Goal: Complete application form: Complete application form

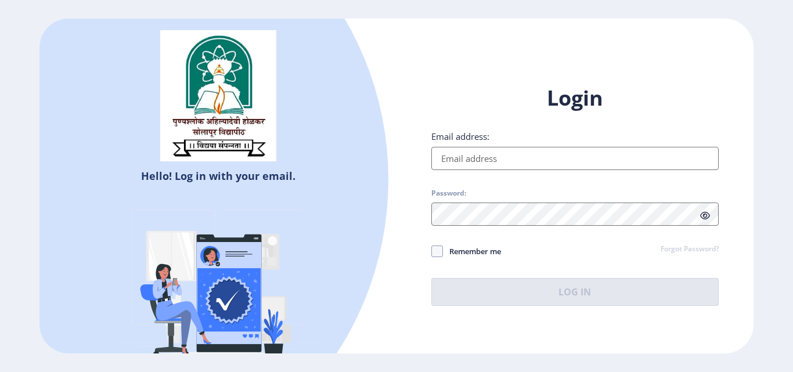
click at [463, 162] on input "Email address:" at bounding box center [575, 158] width 287 height 23
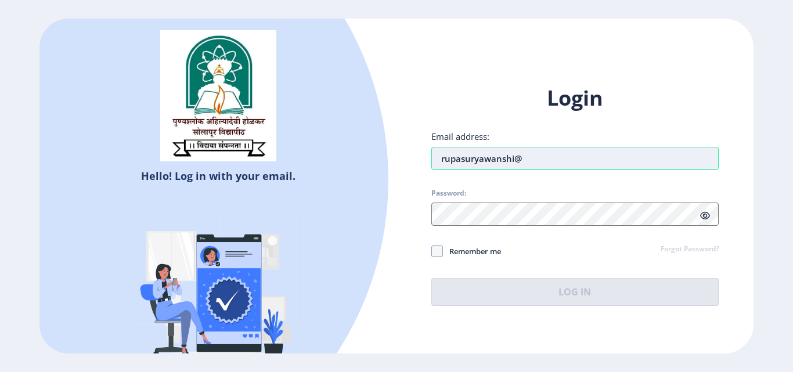
click at [533, 154] on input "rupasuryawanshi@" at bounding box center [575, 158] width 287 height 23
type input "[EMAIL_ADDRESS][DOMAIN_NAME]"
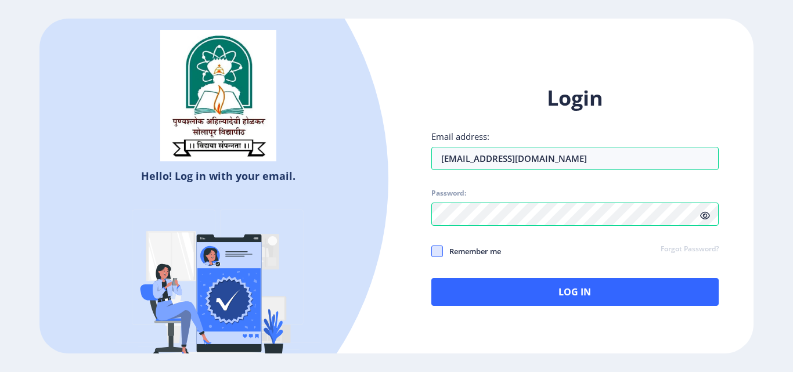
click at [442, 257] on span at bounding box center [438, 252] width 12 height 12
click at [432, 252] on input "Remember me" at bounding box center [432, 251] width 1 height 1
checkbox input "true"
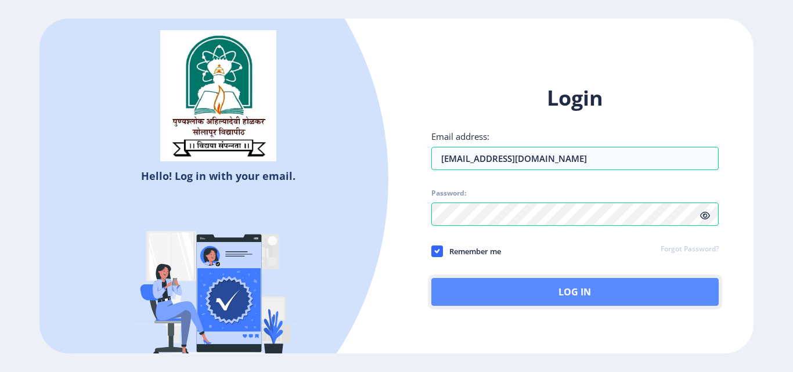
click at [468, 291] on button "Log In" at bounding box center [575, 292] width 287 height 28
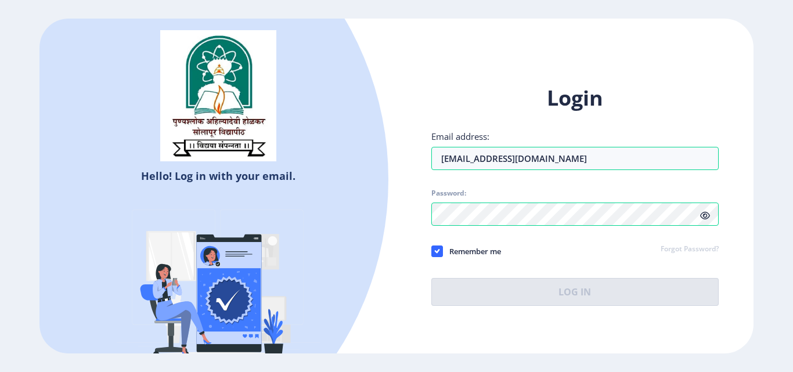
click at [709, 213] on div "Login Email address: [EMAIL_ADDRESS][DOMAIN_NAME] Password: Remember me Forgot …" at bounding box center [575, 195] width 287 height 222
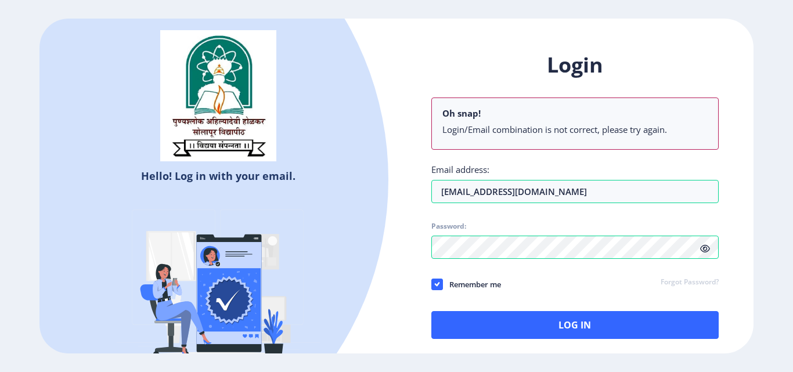
click at [707, 249] on icon at bounding box center [705, 249] width 10 height 9
click at [676, 251] on div "Login Oh snap! Login/Email combination is not correct, please try again. Email …" at bounding box center [575, 195] width 287 height 288
click at [530, 193] on input "[EMAIL_ADDRESS][DOMAIN_NAME]" at bounding box center [575, 191] width 287 height 23
click at [537, 191] on input "[EMAIL_ADDRESS][DOMAIN_NAME]" at bounding box center [575, 191] width 287 height 23
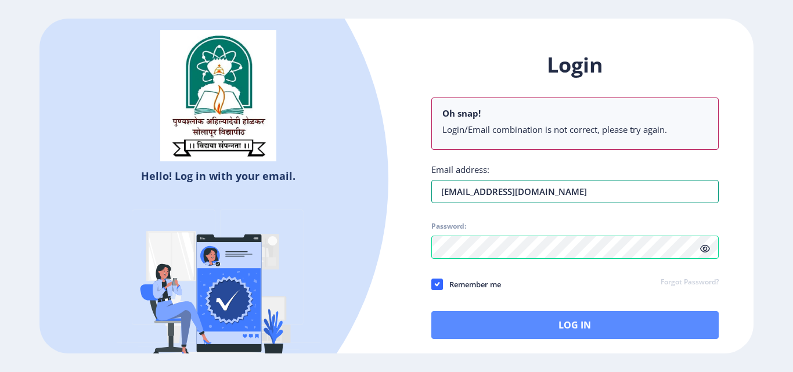
type input "[EMAIL_ADDRESS][DOMAIN_NAME]"
click at [546, 332] on button "Log In" at bounding box center [575, 325] width 287 height 28
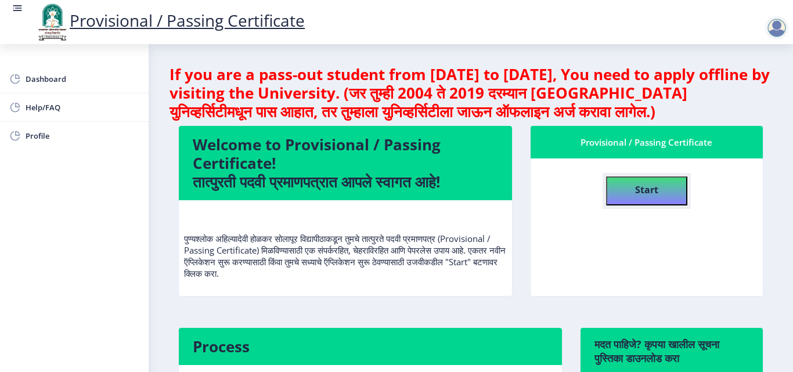
click at [647, 198] on h4 "Start" at bounding box center [646, 188] width 23 height 21
select select
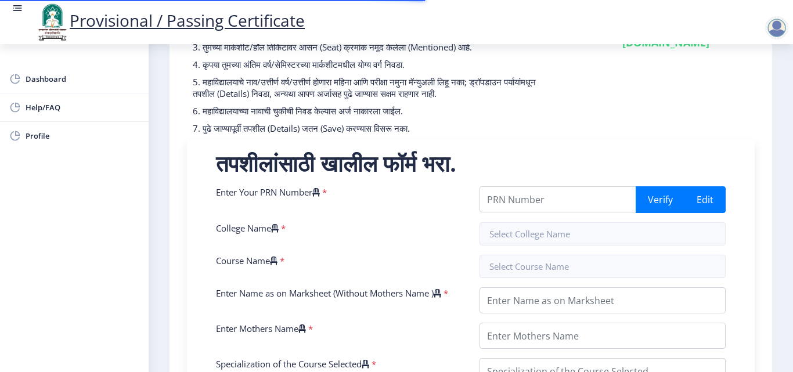
scroll to position [174, 0]
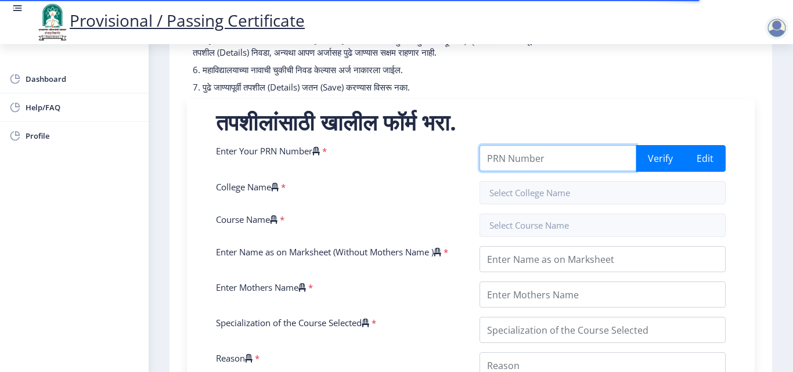
paste input "Seat No: 330855"
type input "Seat No: 330855"
drag, startPoint x: 569, startPoint y: 172, endPoint x: 430, endPoint y: 161, distance: 139.2
drag, startPoint x: 573, startPoint y: 172, endPoint x: 404, endPoint y: 188, distance: 169.7
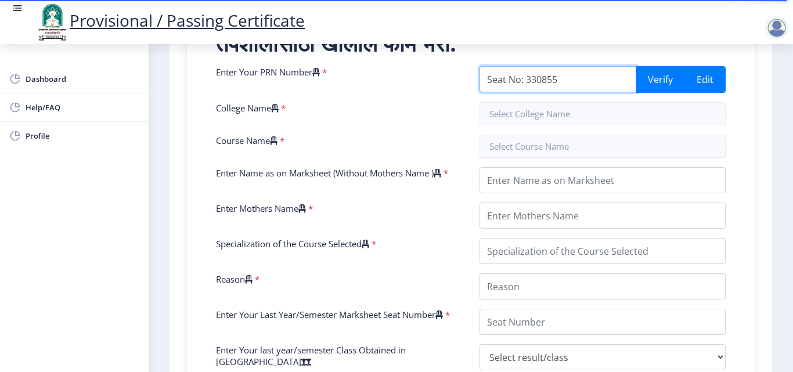
scroll to position [232, 0]
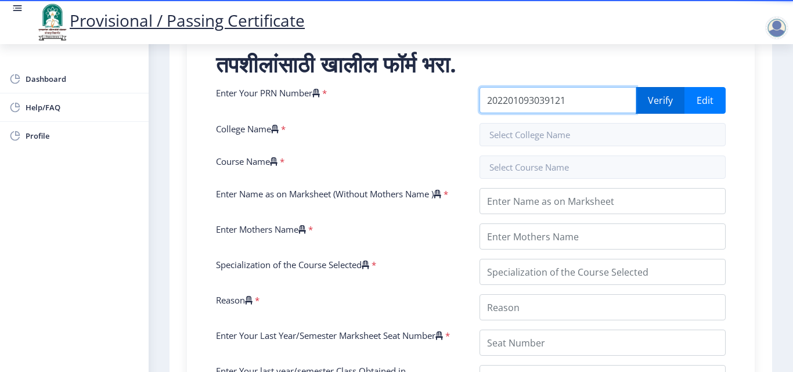
type input "202201093039121"
click at [665, 112] on button "Verify" at bounding box center [660, 100] width 49 height 27
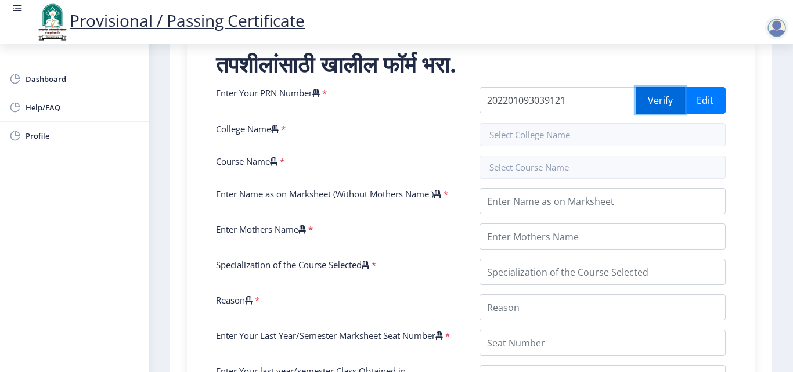
click at [653, 109] on button "Verify" at bounding box center [660, 100] width 49 height 27
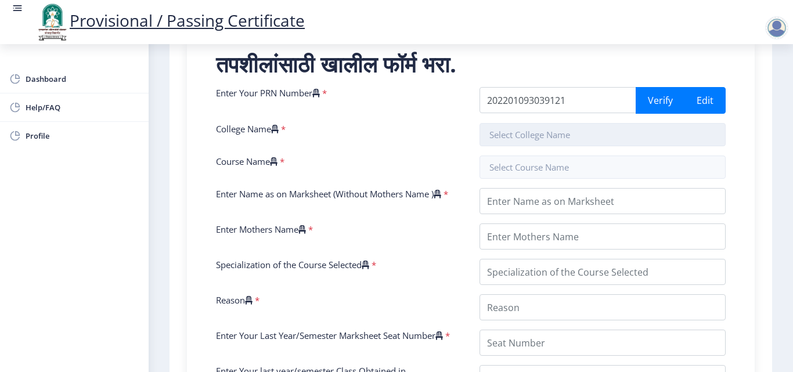
click at [514, 146] on input "text" at bounding box center [603, 134] width 246 height 23
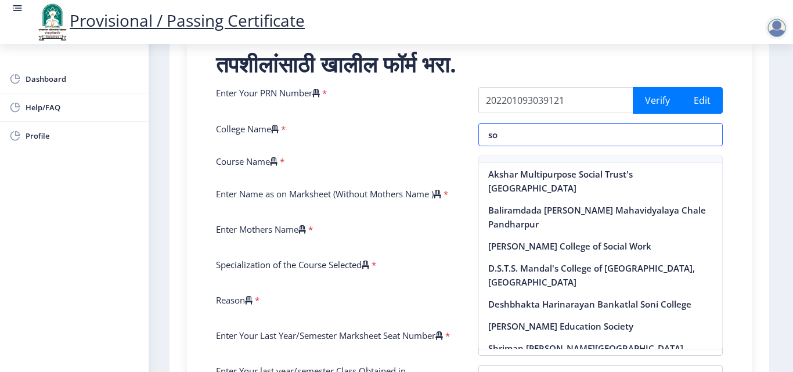
type input "s"
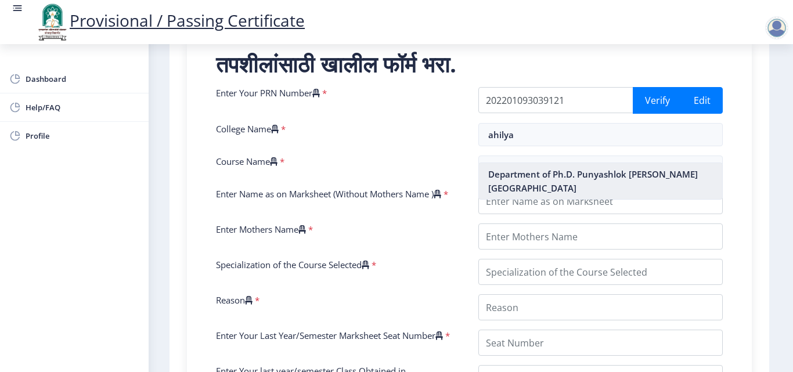
click at [632, 177] on nb-option "Department of Ph.D. Punyashlok [PERSON_NAME] [GEOGRAPHIC_DATA]" at bounding box center [601, 181] width 244 height 36
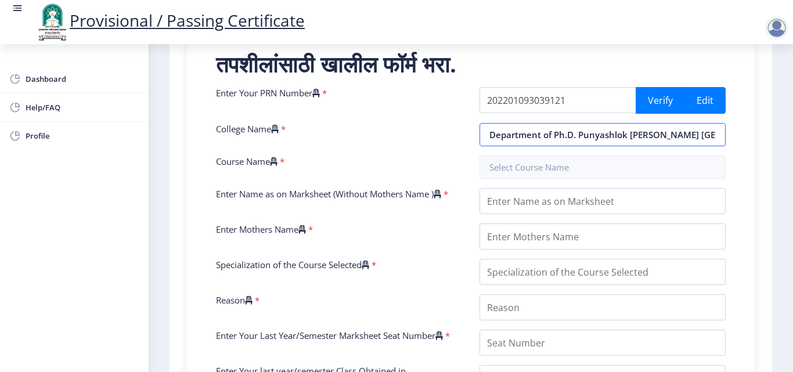
scroll to position [0, 66]
click at [522, 146] on input "Department of Ph.D. Punyashlok [PERSON_NAME] [GEOGRAPHIC_DATA]" at bounding box center [603, 134] width 246 height 23
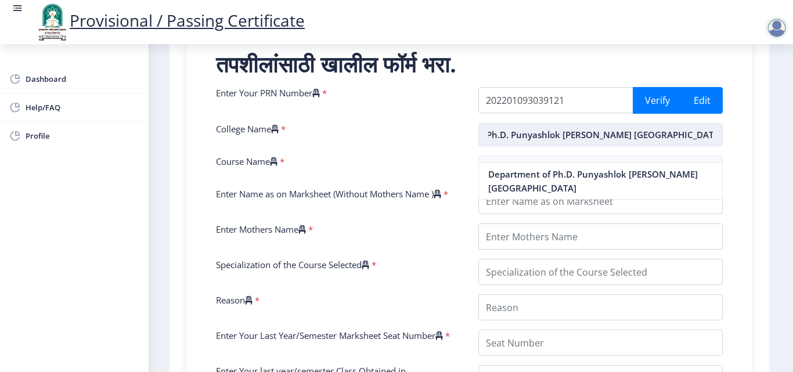
click at [508, 146] on input "Department of Ph.D. Punyashlok [PERSON_NAME] [GEOGRAPHIC_DATA]" at bounding box center [601, 134] width 245 height 23
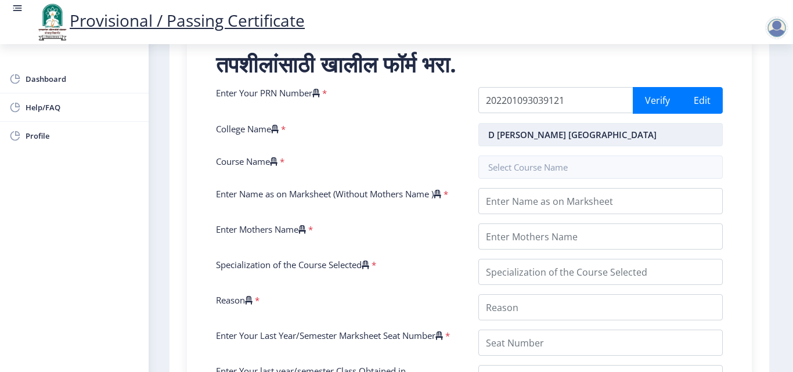
scroll to position [0, 0]
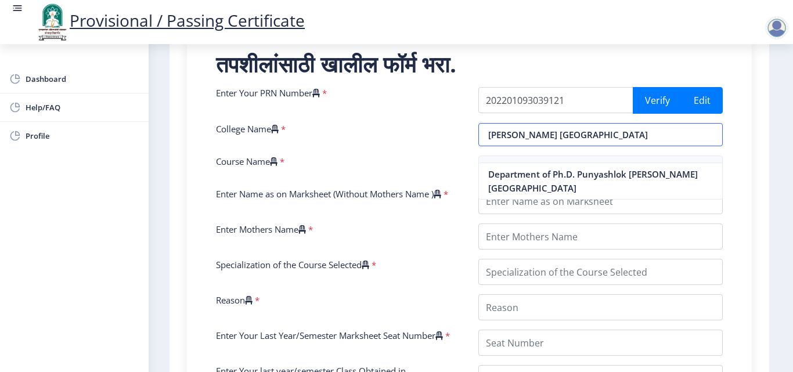
type input "[PERSON_NAME] [GEOGRAPHIC_DATA]"
click at [563, 214] on input "Enter Name as on Marksheet (Without Mothers Name )" at bounding box center [601, 201] width 245 height 26
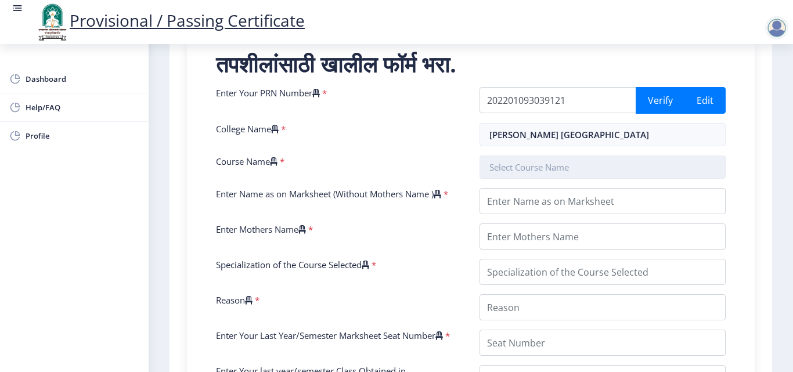
click at [553, 179] on input "text" at bounding box center [603, 167] width 246 height 23
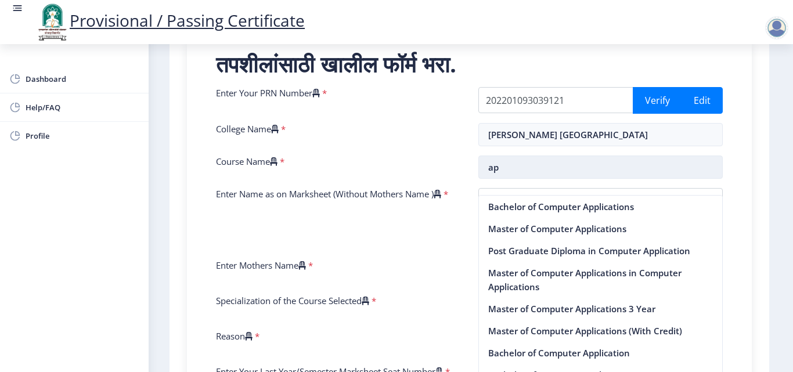
type input "a"
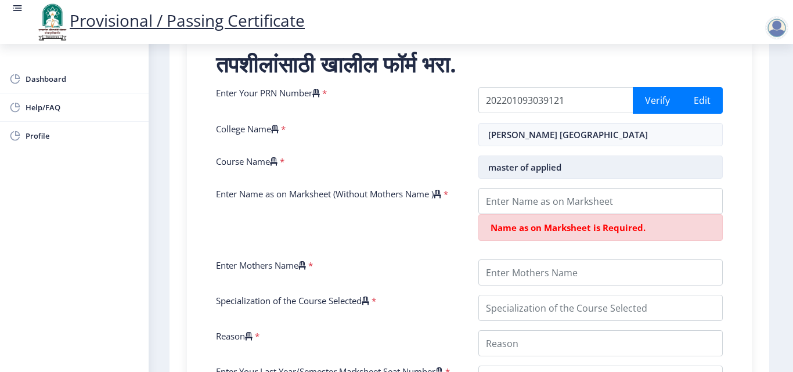
type input "master of applied"
drag, startPoint x: 589, startPoint y: 184, endPoint x: 455, endPoint y: 191, distance: 133.8
click at [455, 191] on div "Enter Your PRN Number * 202201093039121 Verify Edit College Name * [PERSON_NAME…" at bounding box center [469, 357] width 524 height 540
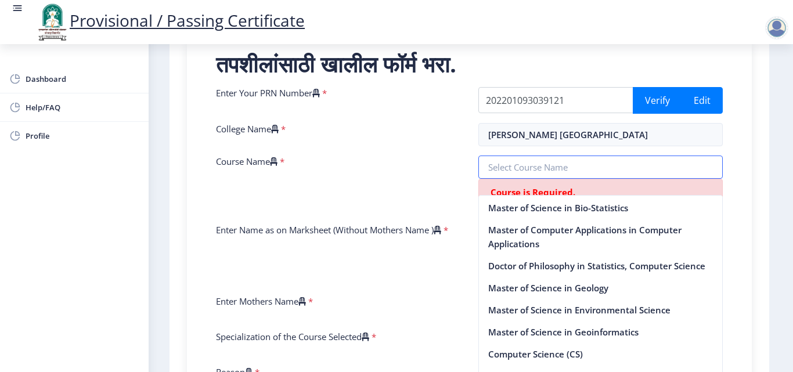
scroll to position [2265, 0]
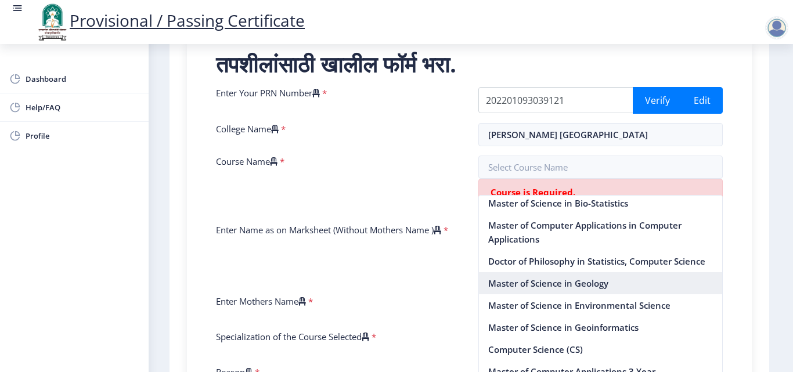
click at [570, 294] on nb-option "Master of Science in Geology" at bounding box center [601, 283] width 244 height 22
type input "Master of Science in Geology"
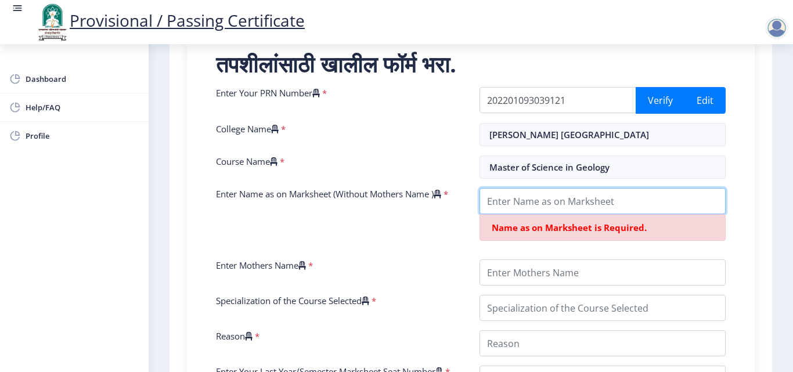
click at [546, 214] on input "Enter Name as on Marksheet (Without Mothers Name )" at bounding box center [603, 201] width 246 height 26
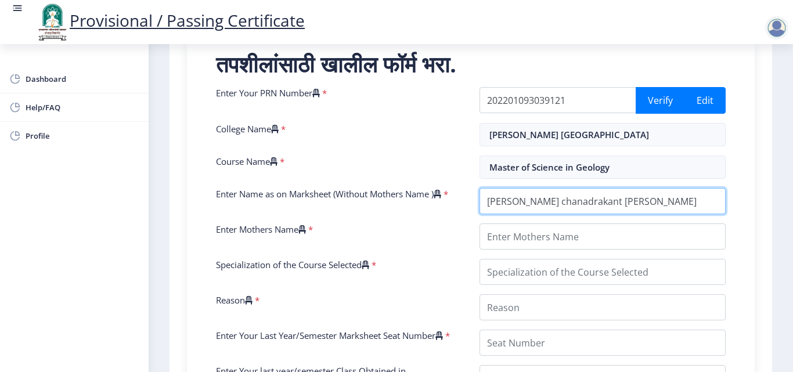
click at [490, 213] on input "Enter Name as on Marksheet (Without Mothers Name )" at bounding box center [603, 201] width 246 height 26
click at [517, 214] on input "Enter Name as on Marksheet (Without Mothers Name )" at bounding box center [603, 201] width 246 height 26
click at [586, 214] on input "Enter Name as on Marksheet (Without Mothers Name )" at bounding box center [603, 201] width 246 height 26
click at [643, 214] on input "Enter Name as on Marksheet (Without Mothers Name )" at bounding box center [603, 201] width 246 height 26
type input "[PERSON_NAME] Chanadrakant [PERSON_NAME]"
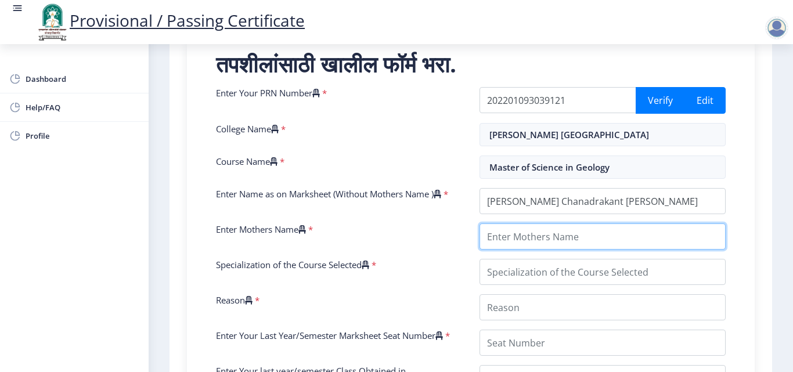
click at [546, 250] on input "Enter Mothers Name" at bounding box center [603, 237] width 246 height 26
type input "[PERSON_NAME]"
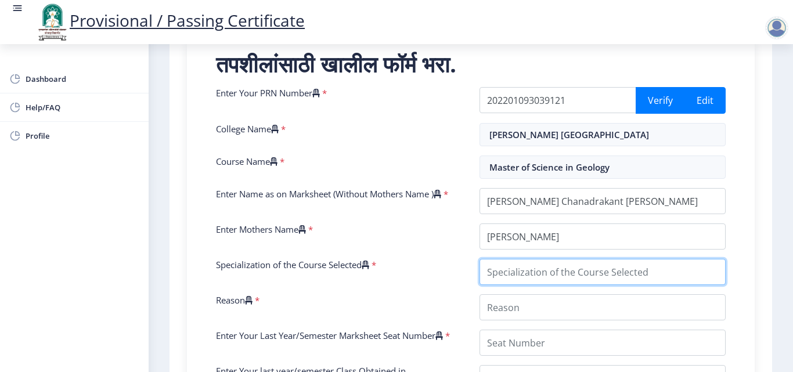
click at [552, 285] on input "Specialization of the Course Selected" at bounding box center [603, 272] width 246 height 26
type input "g"
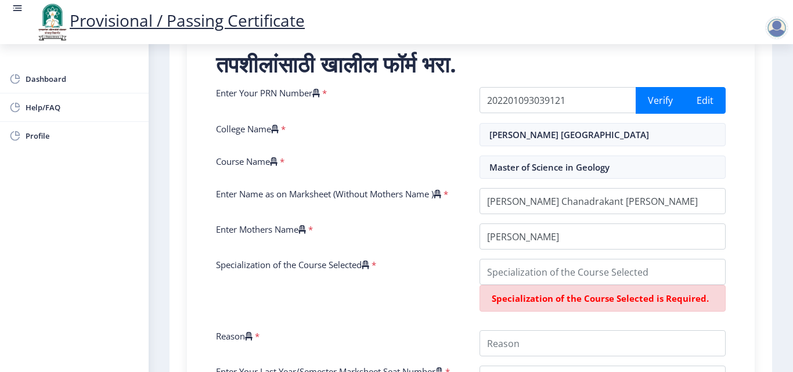
click at [615, 304] on span "Specialization of the Course Selected is Required." at bounding box center [600, 299] width 217 height 12
click at [560, 285] on input "Specialization of the Course Selected" at bounding box center [603, 272] width 246 height 26
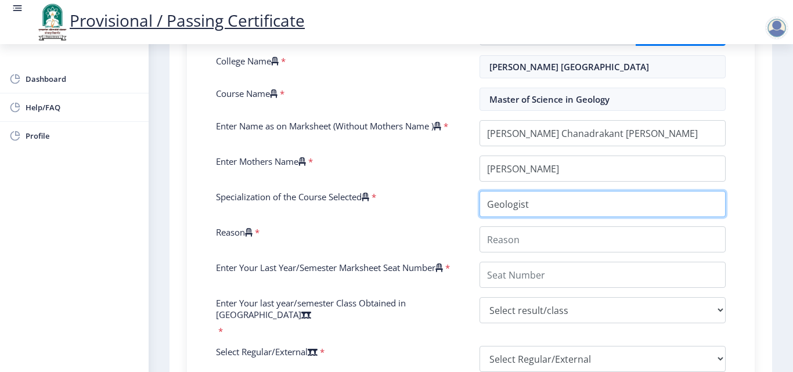
scroll to position [348, 0]
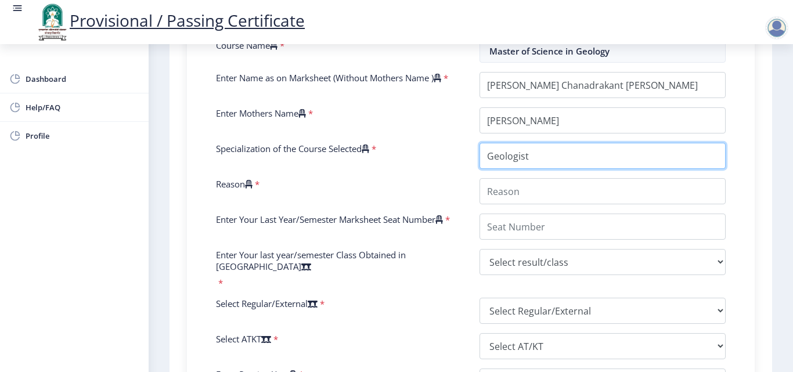
type input "Geologist"
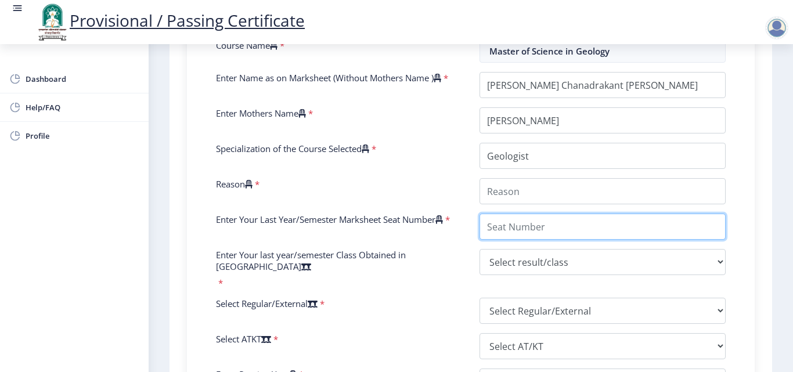
click at [567, 238] on input "Enter Your Last Year/Semester Marksheet Seat Number" at bounding box center [603, 227] width 246 height 26
paste input "Seat No: 330855 PRN: 202201093039121"
click at [521, 239] on input "Enter Your Last Year/Semester Marksheet Seat Number" at bounding box center [603, 227] width 246 height 26
type input "330855"
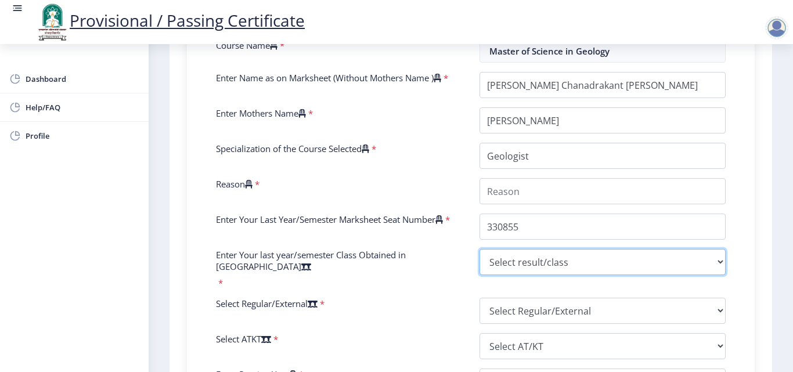
click at [716, 275] on select "Select result/class DISTINCTION FIRST CLASS HIGHER SECOND CLASS SECOND CLASS PA…" at bounding box center [603, 262] width 246 height 26
select select "Grade A"
click at [480, 261] on select "Select result/class DISTINCTION FIRST CLASS HIGHER SECOND CLASS SECOND CLASS PA…" at bounding box center [603, 262] width 246 height 26
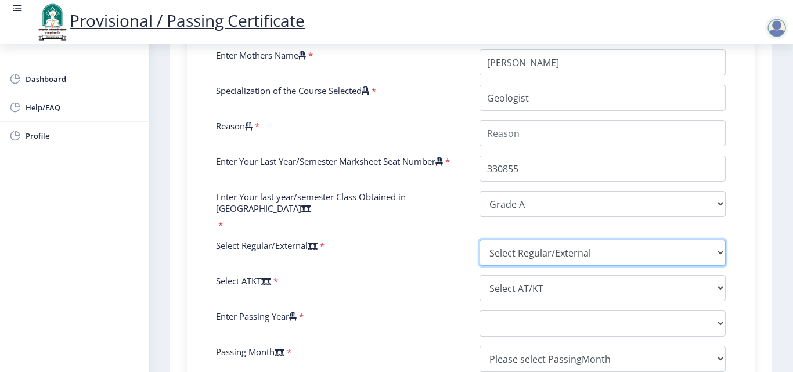
click at [612, 258] on select "Select Regular/External Regular External Special" at bounding box center [603, 253] width 246 height 26
select select "Regular"
click at [480, 240] on select "Select Regular/External Regular External Special" at bounding box center [603, 253] width 246 height 26
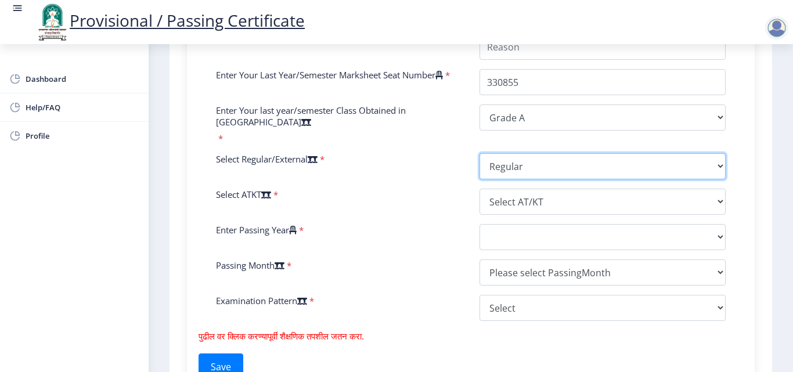
scroll to position [523, 0]
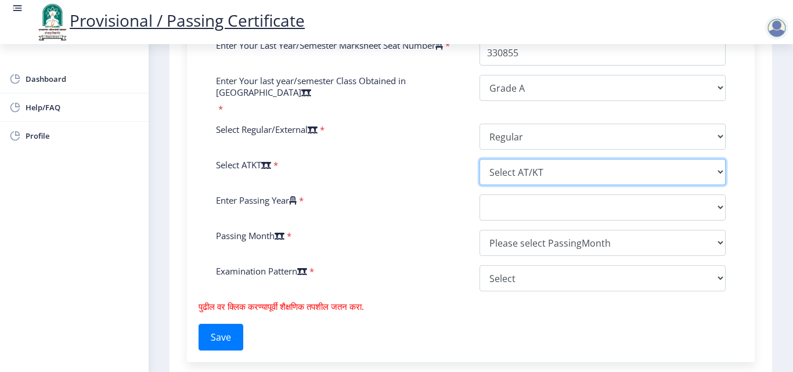
click at [584, 175] on select "Select AT/KT None ATKT" at bounding box center [603, 172] width 246 height 26
select select "None"
click at [480, 159] on select "Select AT/KT None ATKT" at bounding box center [603, 172] width 246 height 26
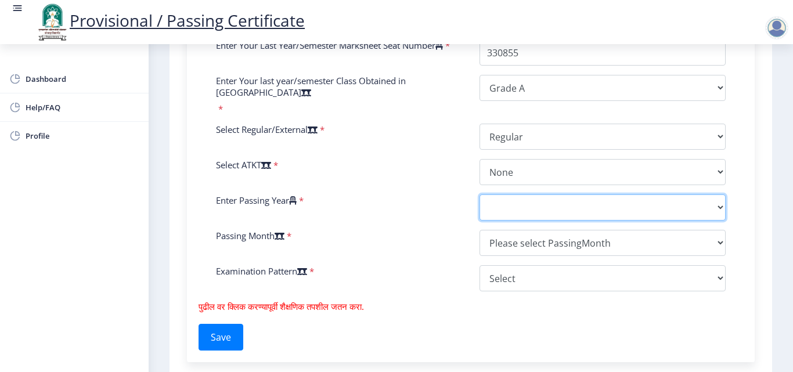
click at [717, 207] on select "2025 2024 2023 2022 2021 2020 2019 2018 2017 2016 2015 2014 2013 2012 2011 2010…" at bounding box center [603, 208] width 246 height 26
click at [480, 195] on select "2025 2024 2023 2022 2021 2020 2019 2018 2017 2016 2015 2014 2013 2012 2011 2010…" at bounding box center [603, 208] width 246 height 26
click at [517, 203] on select "2025 2024 2023 2022 2021 2020 2019 2018 2017 2016 2015 2014 2013 2012 2011 2010…" at bounding box center [603, 208] width 246 height 26
select select "2024"
click at [480, 195] on select "2025 2024 2023 2022 2021 2020 2019 2018 2017 2016 2015 2014 2013 2012 2011 2010…" at bounding box center [603, 208] width 246 height 26
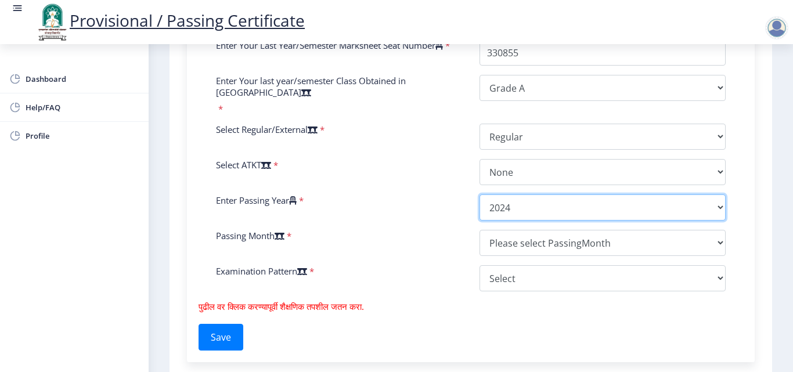
click at [506, 214] on select "2025 2024 2023 2022 2021 2020 2019 2018 2017 2016 2015 2014 2013 2012 2011 2010…" at bounding box center [603, 208] width 246 height 26
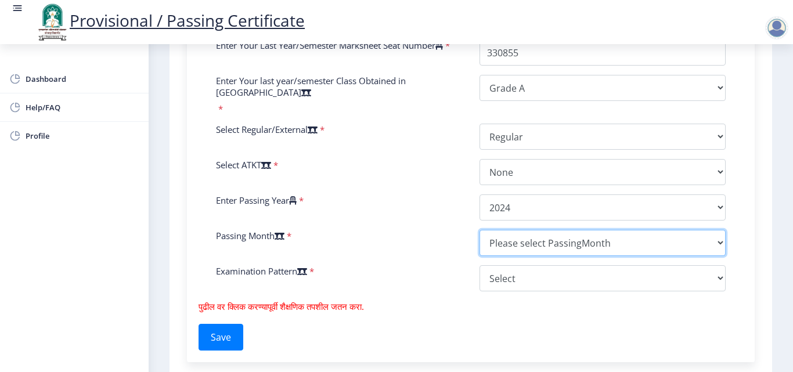
click at [500, 247] on select "Please select PassingMonth (01) January (02) February (03) March (04) April (05…" at bounding box center [603, 243] width 246 height 26
select select "June"
click at [480, 230] on select "Please select PassingMonth (01) January (02) February (03) March (04) April (05…" at bounding box center [603, 243] width 246 height 26
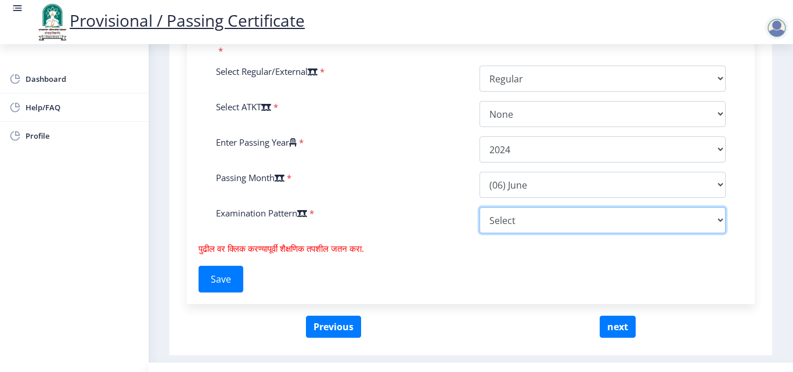
click at [491, 219] on select "Select Yearly Semester" at bounding box center [603, 220] width 246 height 26
select select "Yearly"
click at [480, 207] on select "Select Yearly Semester" at bounding box center [603, 220] width 246 height 26
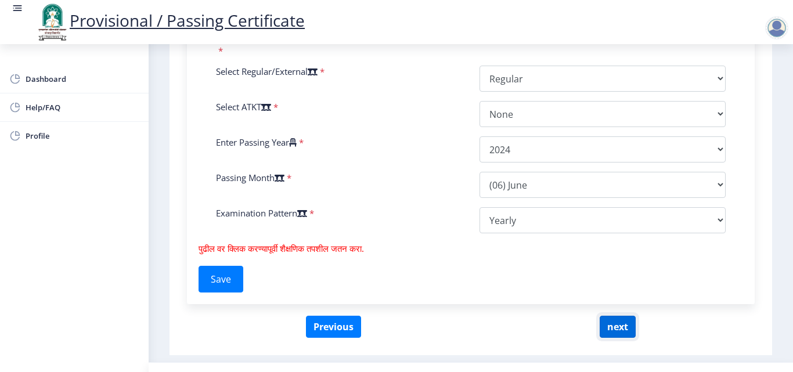
click at [614, 321] on button "next" at bounding box center [618, 327] width 36 height 22
select select
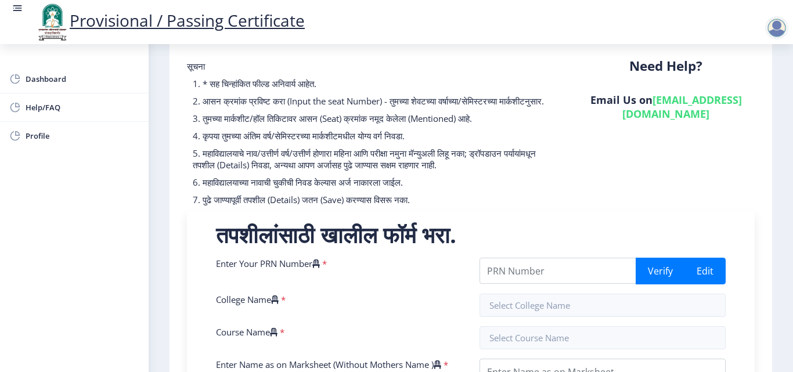
scroll to position [174, 0]
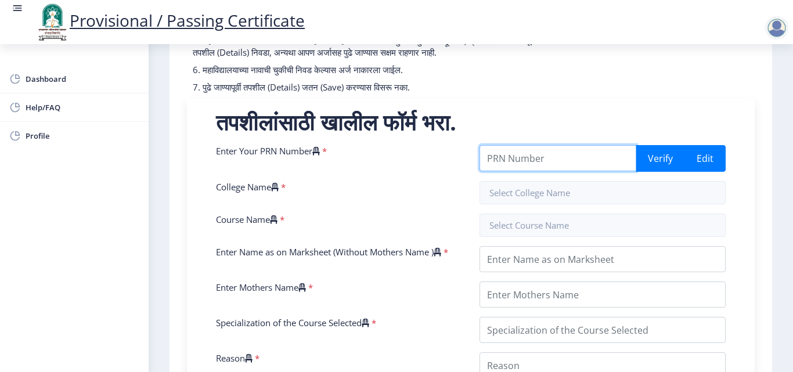
paste input "Seat No: 330855"
type input "Seat No: 330855"
drag, startPoint x: 560, startPoint y: 166, endPoint x: 461, endPoint y: 156, distance: 99.8
drag, startPoint x: 594, startPoint y: 167, endPoint x: 537, endPoint y: 170, distance: 57.0
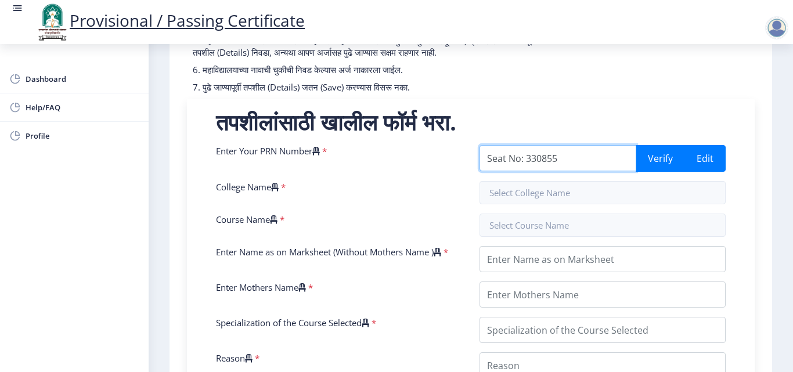
paste input "text"
drag, startPoint x: 571, startPoint y: 167, endPoint x: 446, endPoint y: 156, distance: 125.9
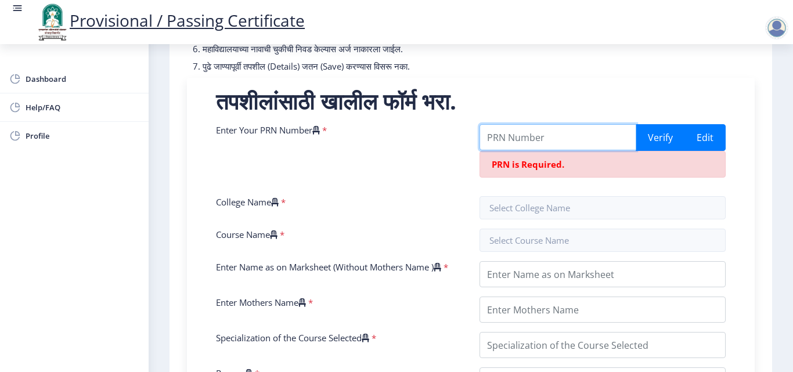
scroll to position [176, 0]
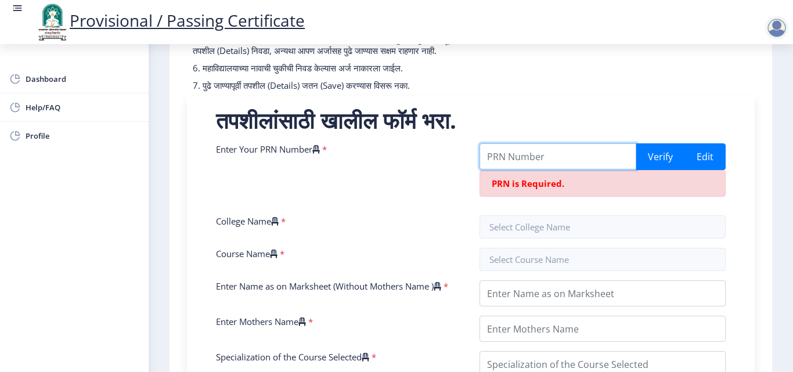
paste input "Seat No: 330855"
type input "Seat No: 330855"
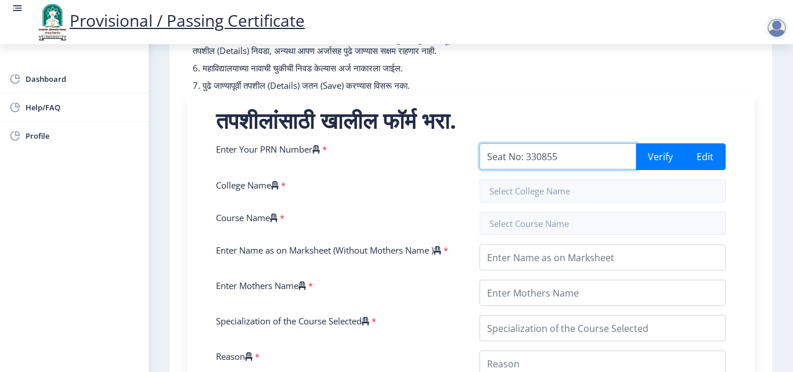
drag, startPoint x: 575, startPoint y: 169, endPoint x: 469, endPoint y: 178, distance: 106.6
type input "202201093039121"
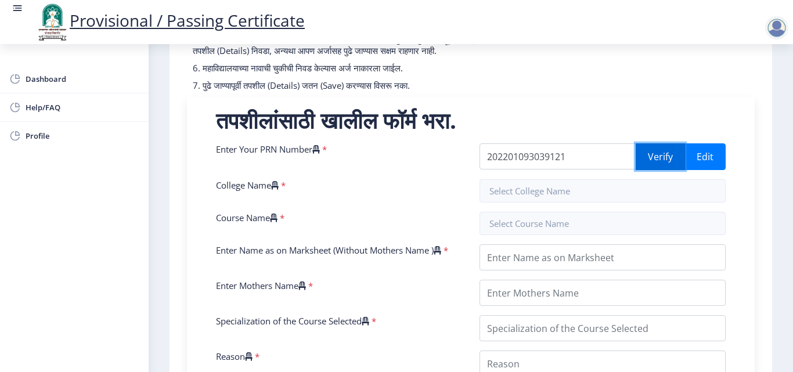
click at [649, 170] on button "Verify" at bounding box center [660, 156] width 49 height 27
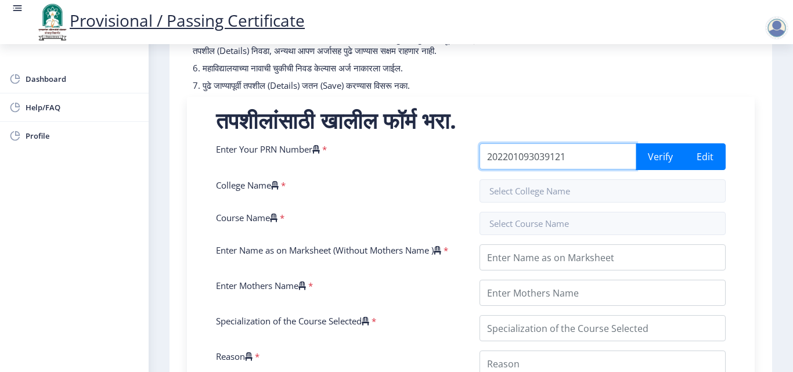
drag, startPoint x: 580, startPoint y: 174, endPoint x: 447, endPoint y: 181, distance: 133.2
